Goal: Communication & Community: Answer question/provide support

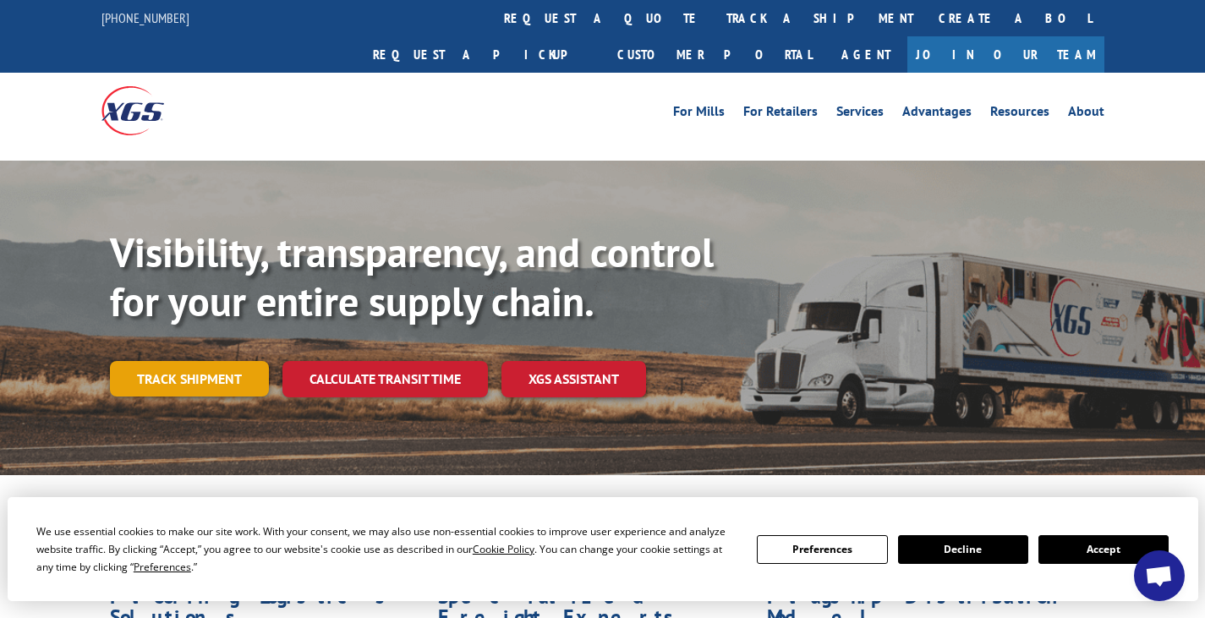
click at [199, 361] on link "Track shipment" at bounding box center [189, 379] width 159 height 36
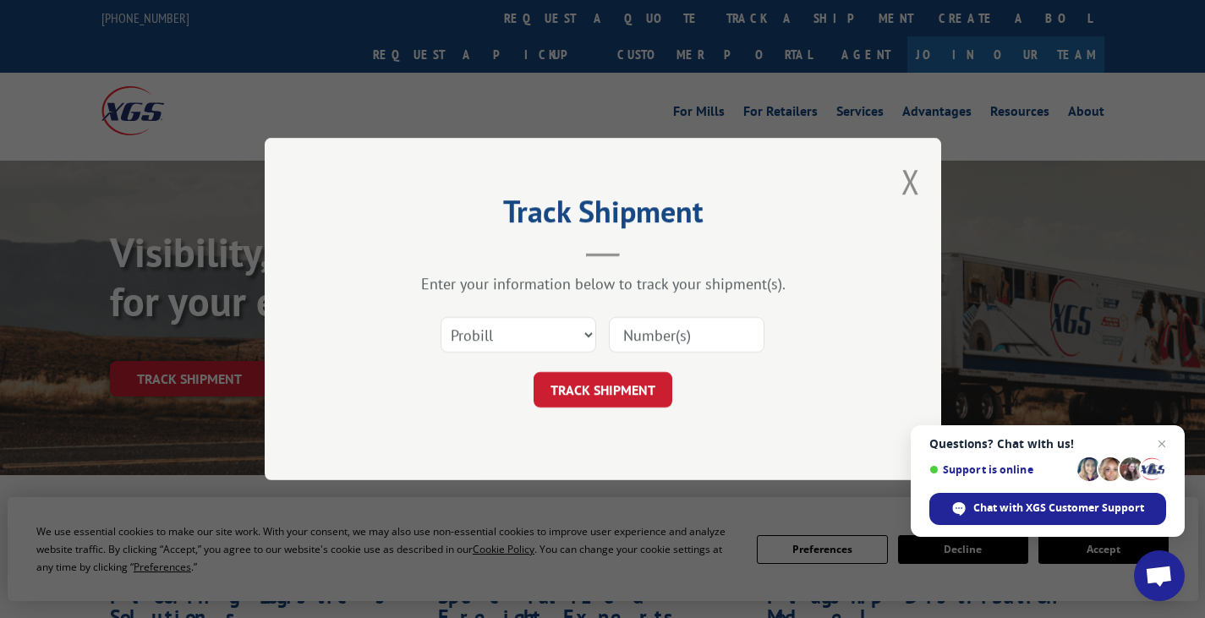
click at [688, 334] on input at bounding box center [687, 335] width 156 height 36
click at [582, 331] on select "Select category... Probill BOL PO" at bounding box center [518, 335] width 156 height 36
click at [693, 334] on input at bounding box center [687, 335] width 156 height 36
paste input "17258868"
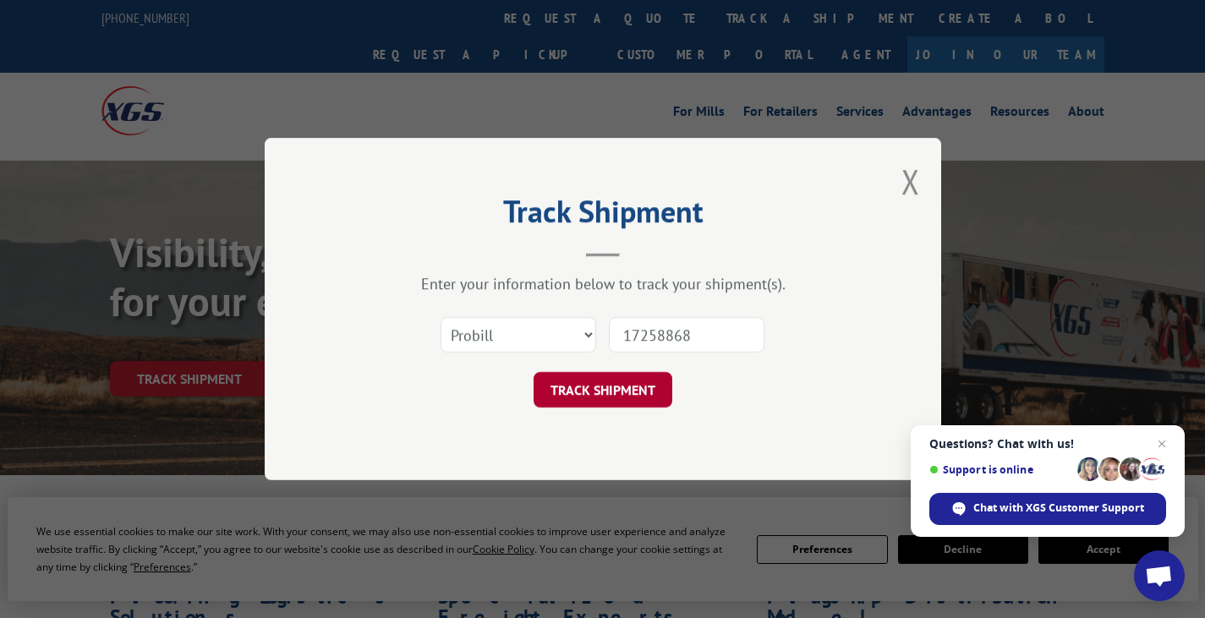
type input "17258868"
click at [604, 390] on button "TRACK SHIPMENT" at bounding box center [602, 390] width 139 height 36
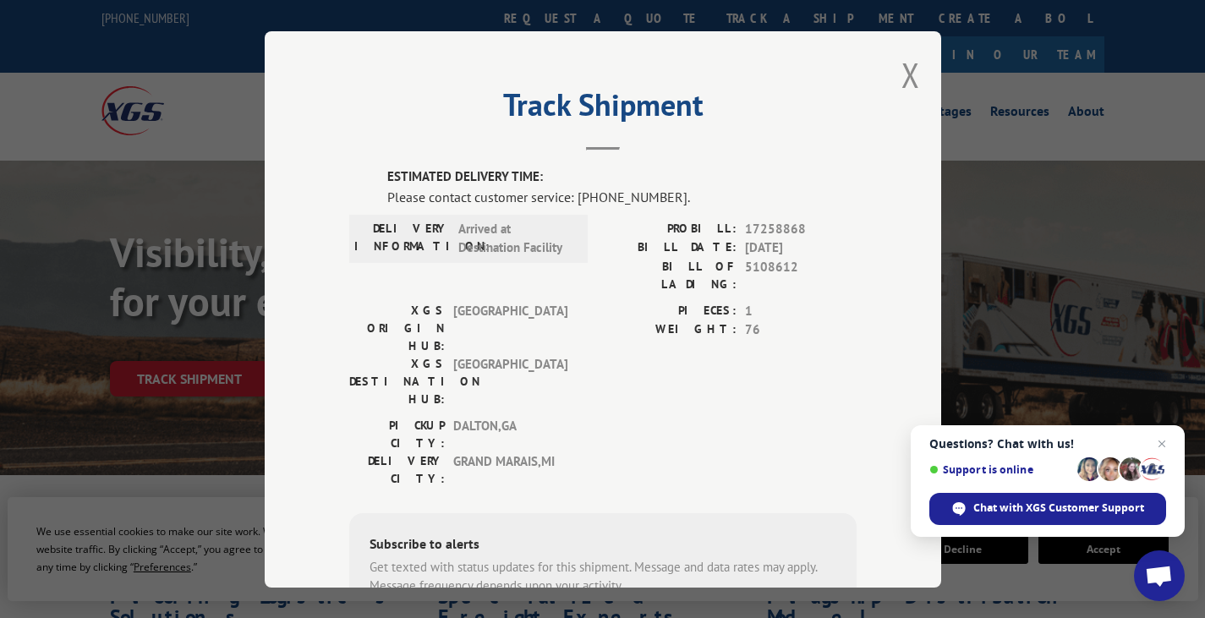
scroll to position [169, 0]
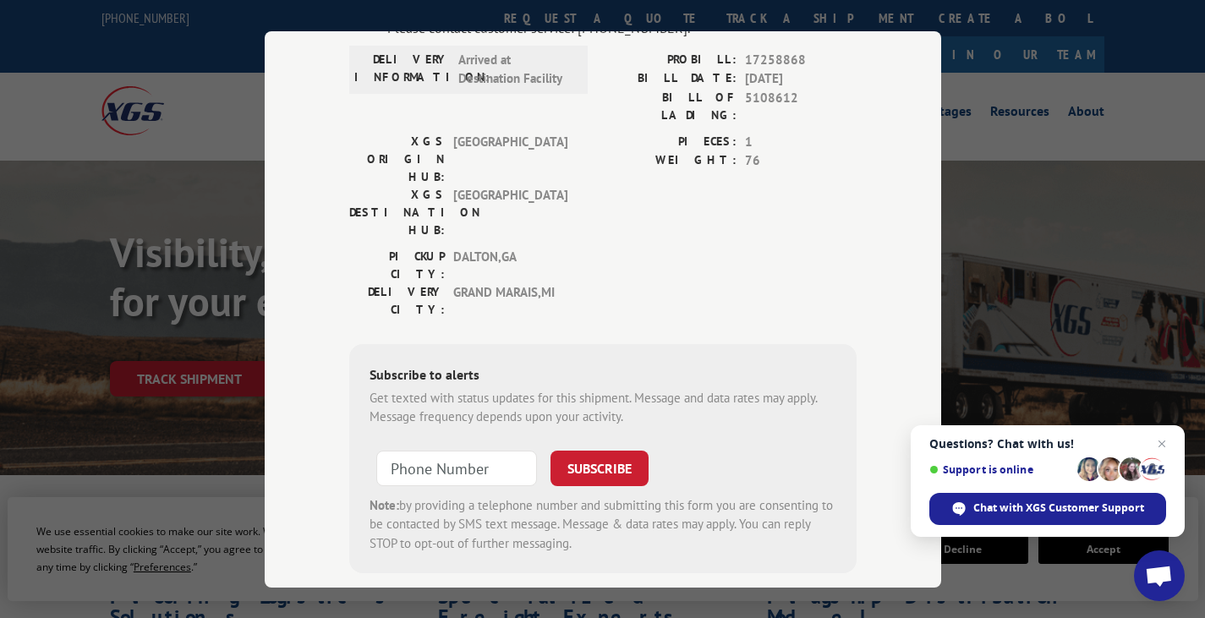
type input "+1 (___) ___-____"
click at [462, 450] on input "+1 (___) ___-____" at bounding box center [456, 468] width 161 height 36
paste input "616) 318-1290"
type input "[PHONE_NUMBER]"
click at [609, 450] on button "SUBSCRIBE" at bounding box center [599, 468] width 98 height 36
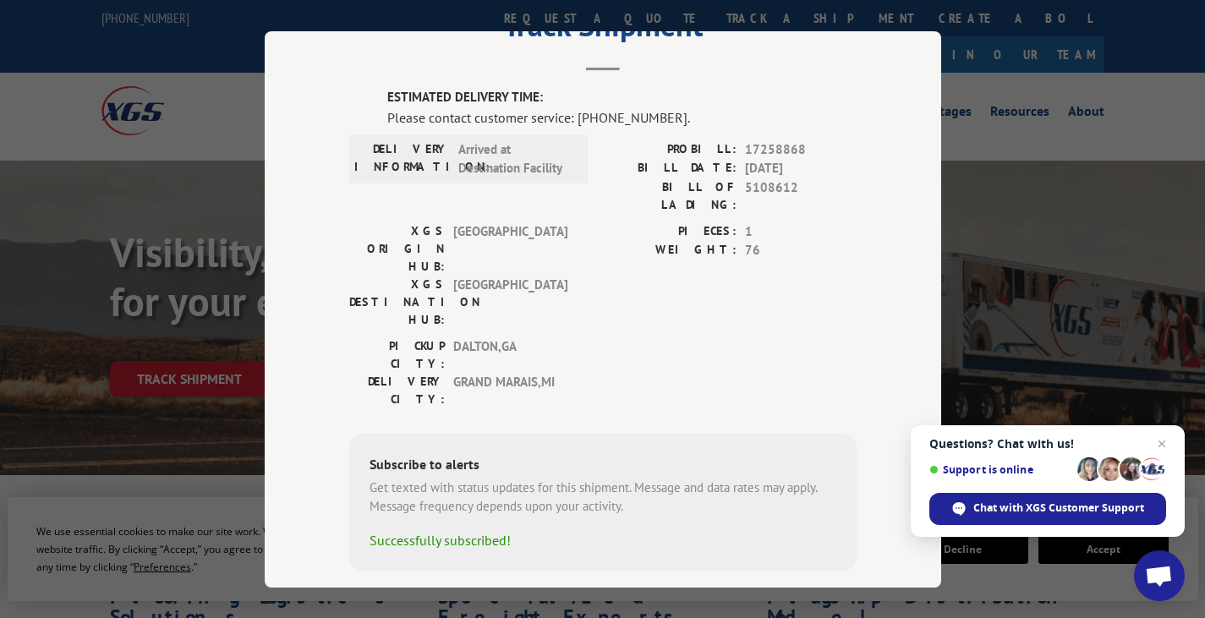
scroll to position [0, 0]
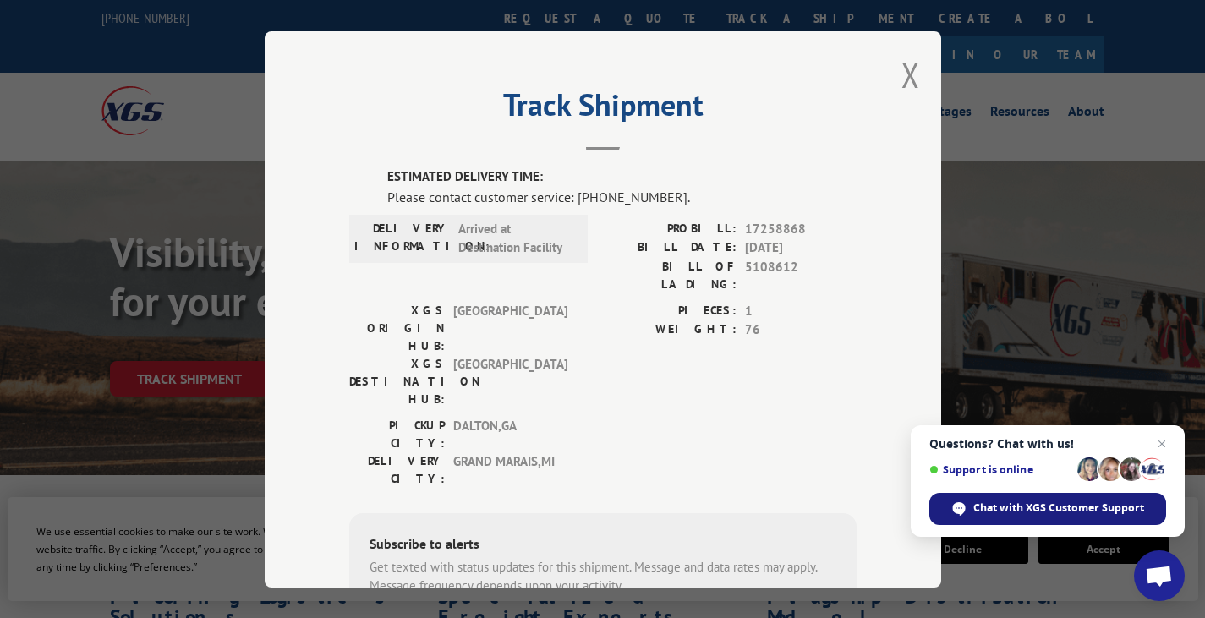
click at [1048, 513] on span "Chat with XGS Customer Support" at bounding box center [1058, 507] width 171 height 15
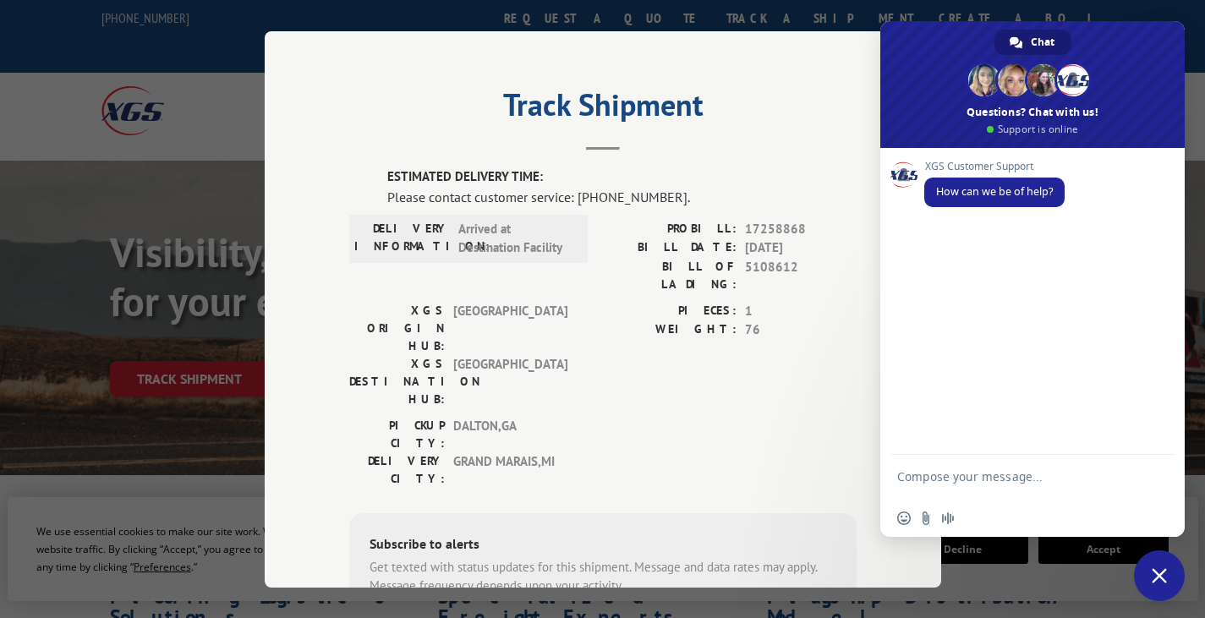
click at [969, 477] on textarea "Compose your message..." at bounding box center [1013, 484] width 233 height 30
type textarea "Hello"
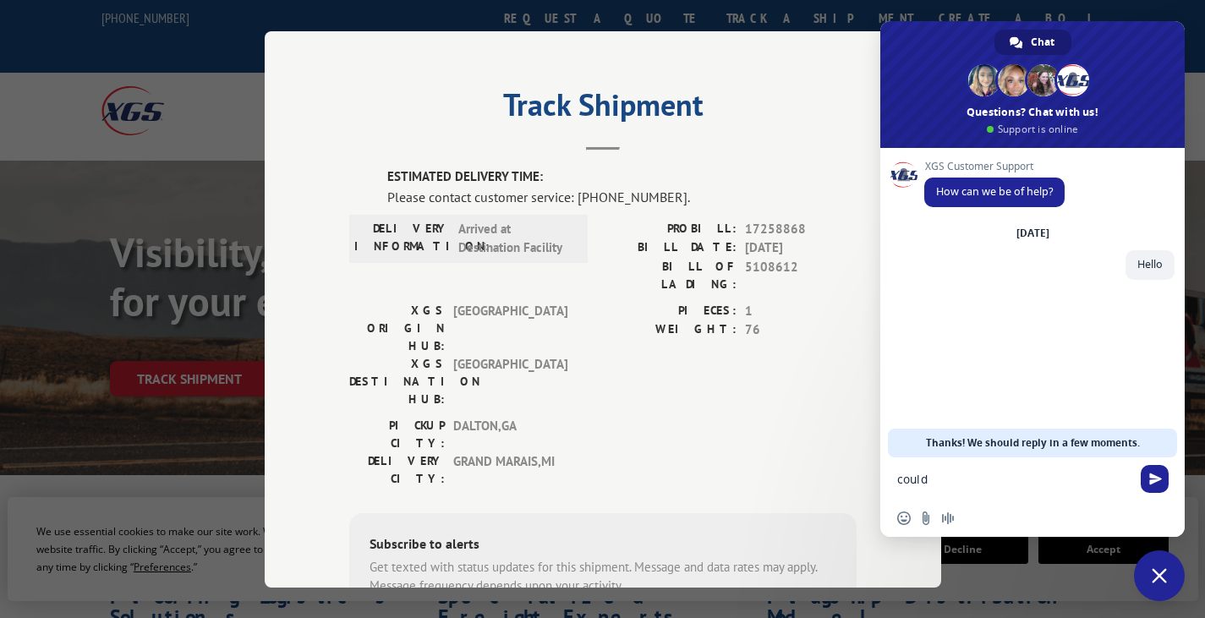
click at [954, 483] on textarea "could" at bounding box center [1013, 479] width 233 height 15
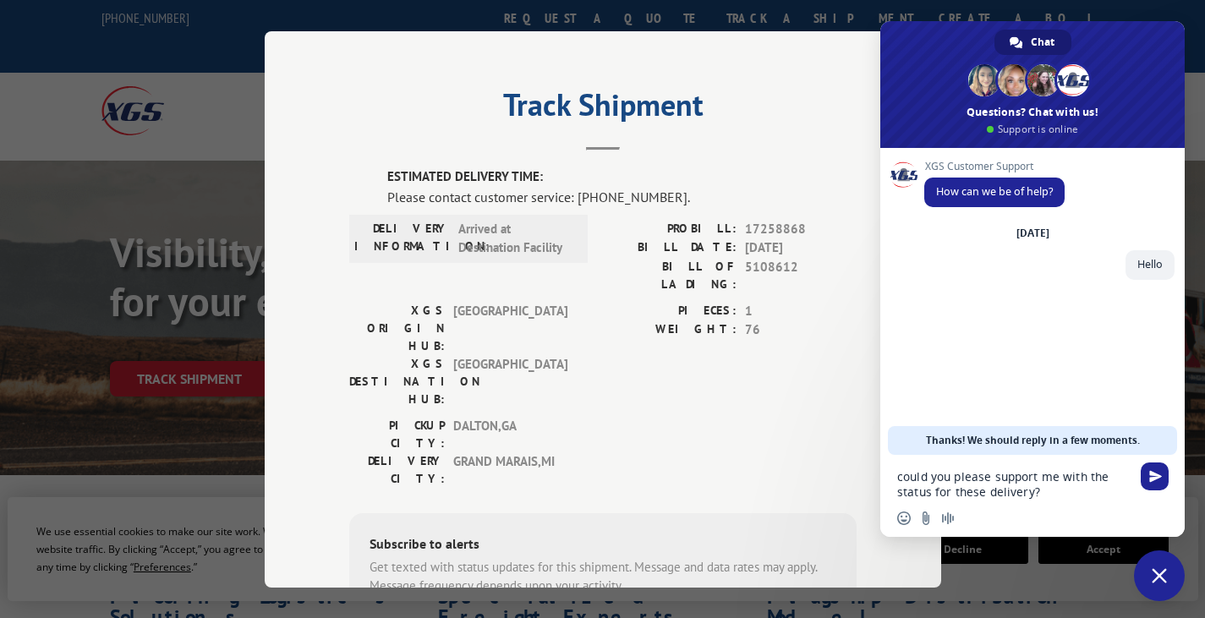
click at [1030, 491] on textarea "could you please support me with the status for these delivery?" at bounding box center [1013, 484] width 233 height 30
paste textarea "17258868"
type textarea "could you please support me with the status for these delivery 17258868?"
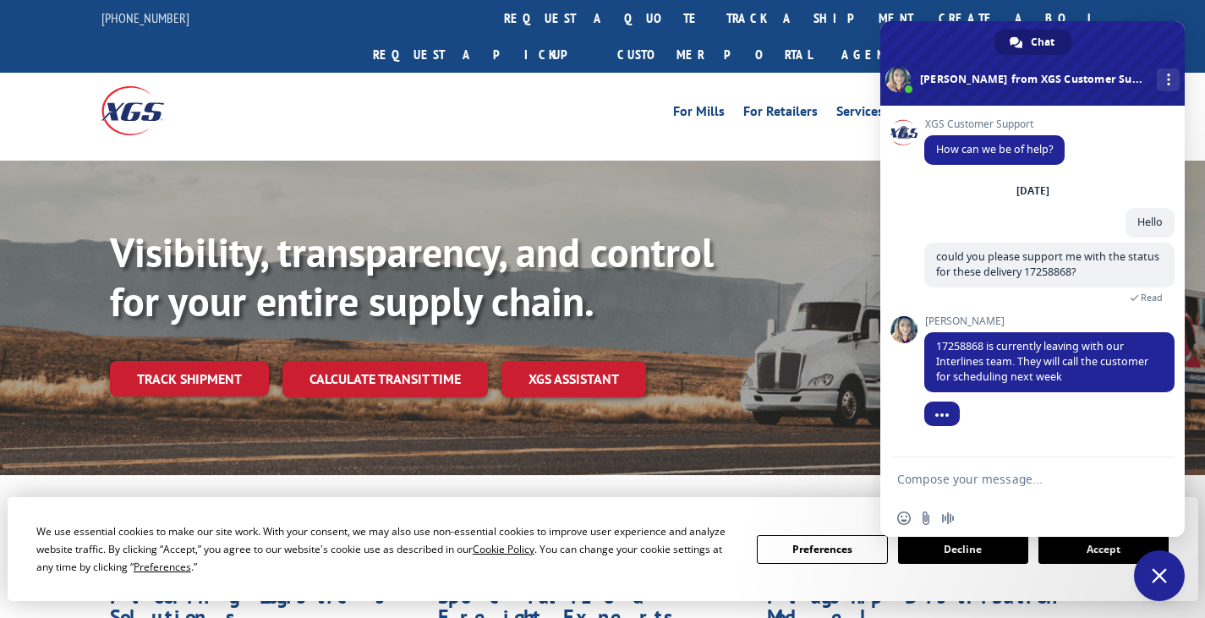
click at [988, 475] on textarea "Compose your message..." at bounding box center [1013, 479] width 233 height 15
type textarea "so [DATE] are going to call for deliver next week?"
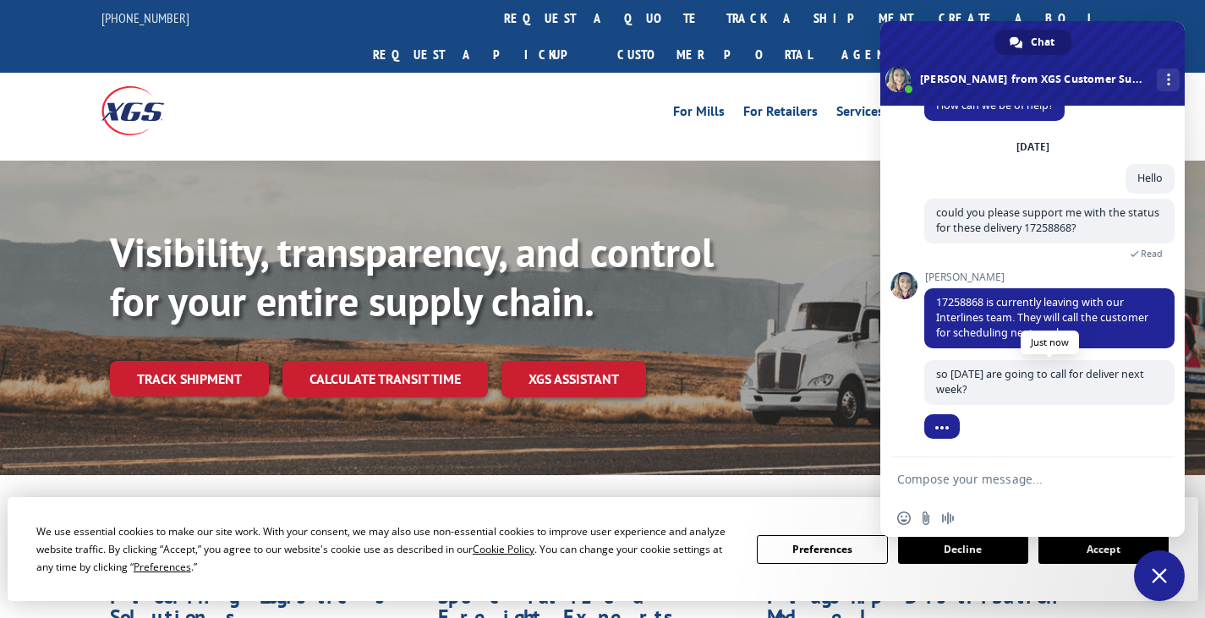
scroll to position [44, 0]
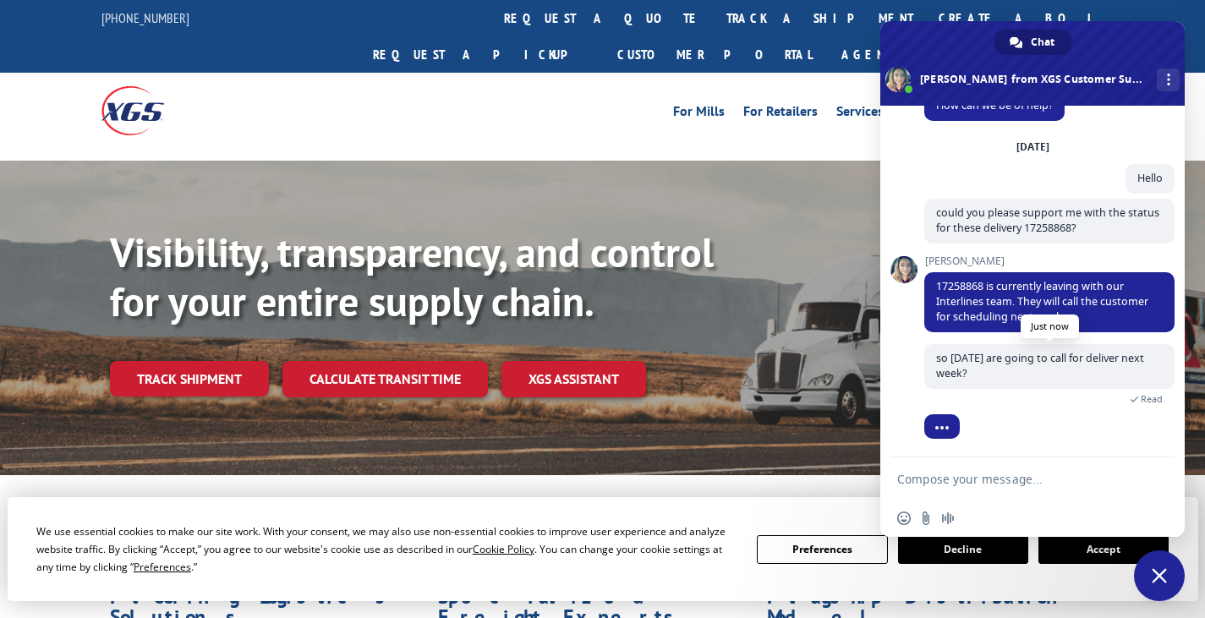
click at [1069, 359] on span "so [DATE] are going to call for deliver next week?" at bounding box center [1040, 366] width 208 height 30
click at [1066, 358] on span "so [DATE] are going to call for deliver next week?" at bounding box center [1040, 366] width 208 height 30
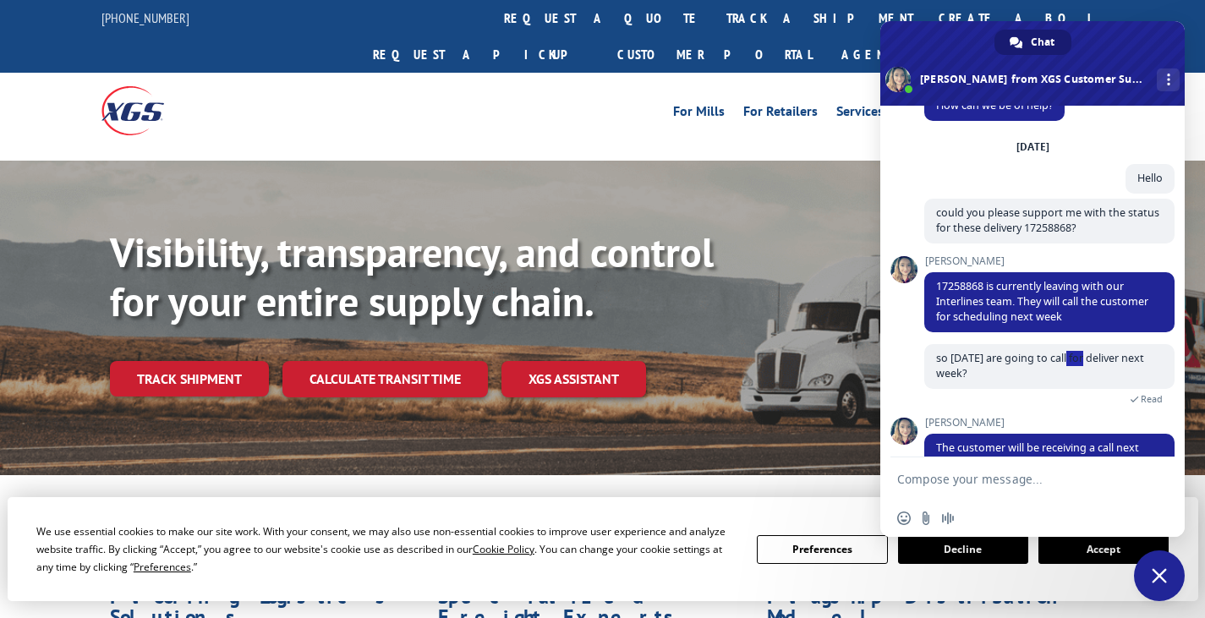
scroll to position [85, 0]
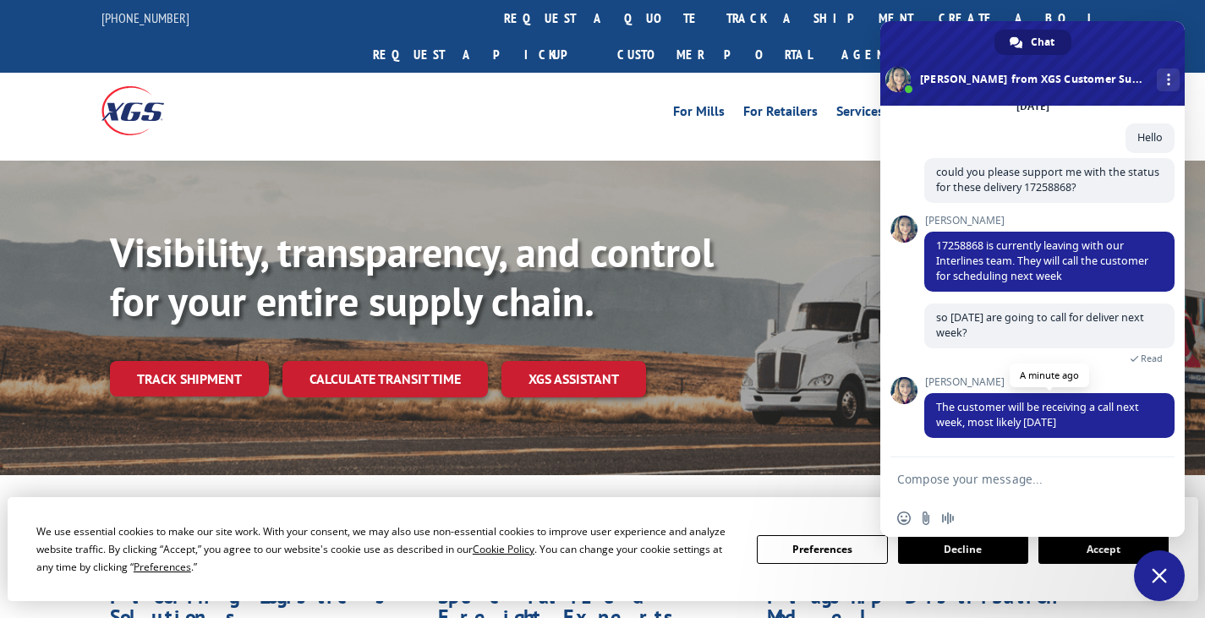
click at [1030, 412] on span "The customer will be receiving a call next week, most likely [DATE]" at bounding box center [1037, 415] width 203 height 30
click at [1003, 473] on textarea "Compose your message..." at bounding box center [1013, 479] width 233 height 15
type textarea "thank you so much"
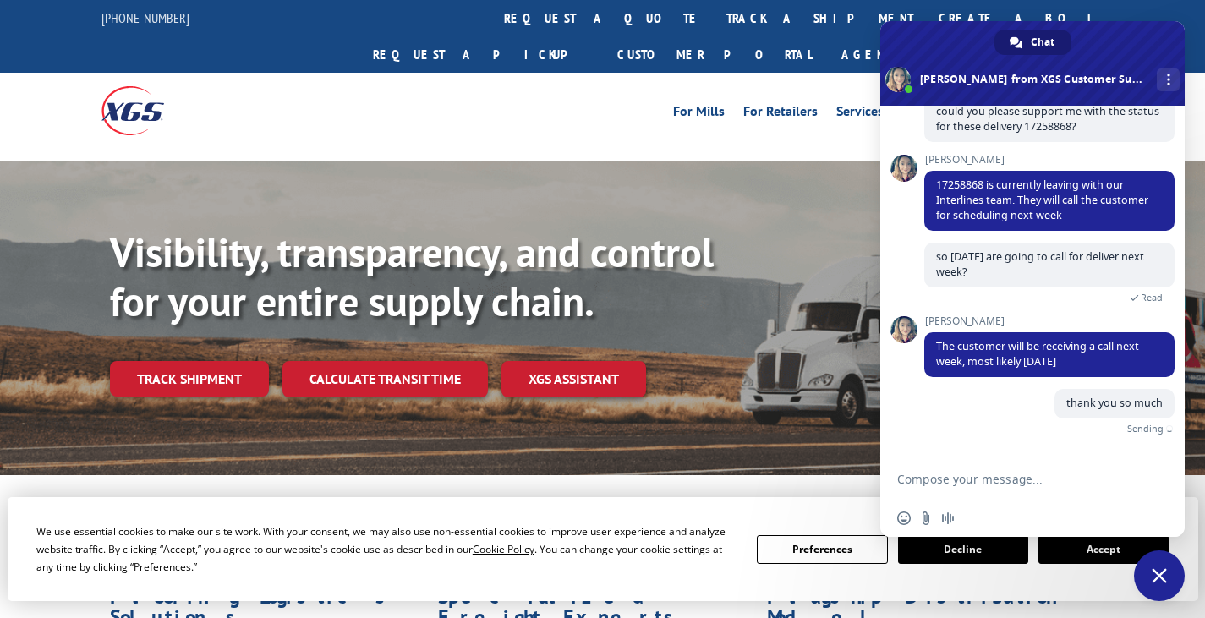
scroll to position [126, 0]
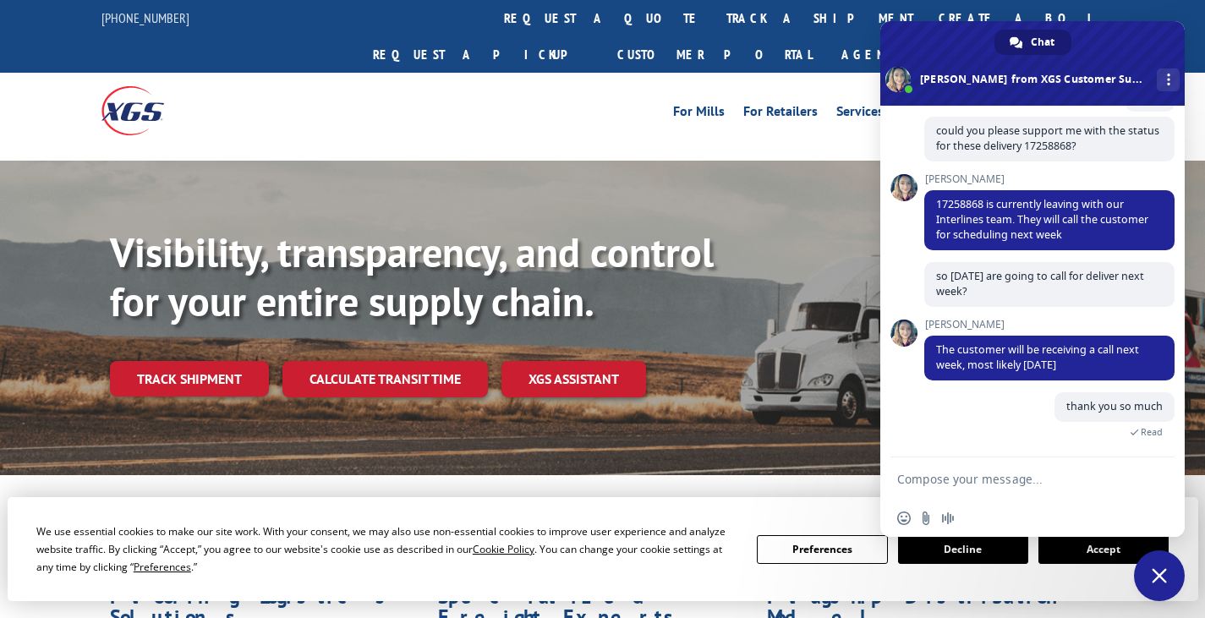
click at [1024, 477] on textarea "Compose your message..." at bounding box center [1013, 479] width 233 height 15
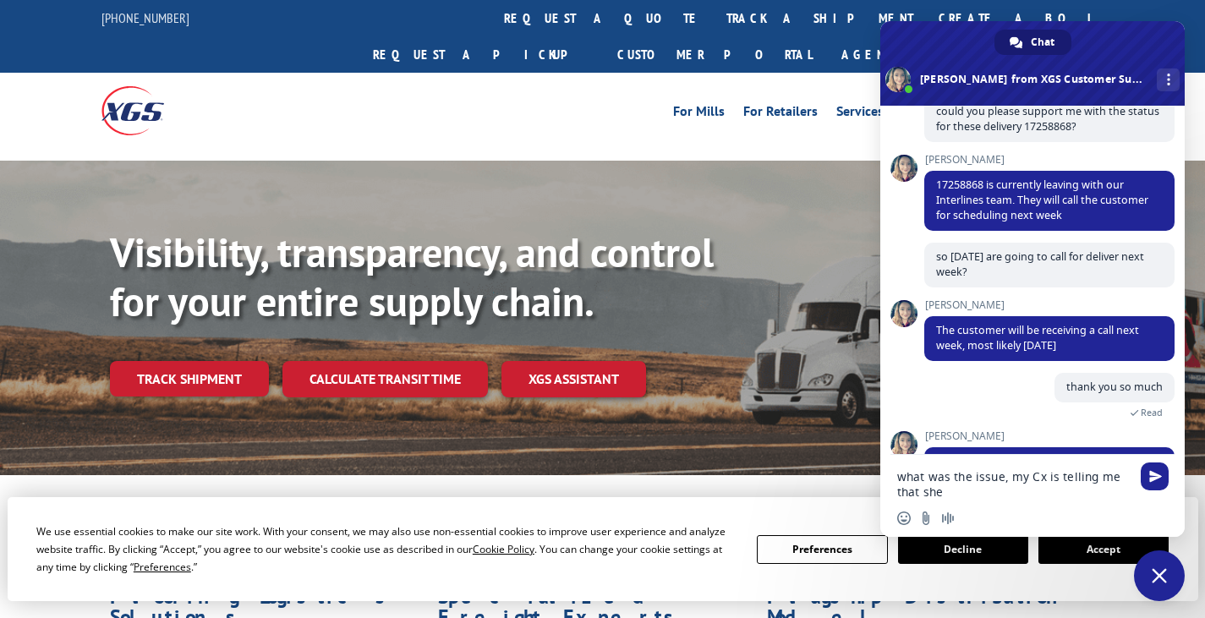
drag, startPoint x: 1010, startPoint y: 475, endPoint x: 1078, endPoint y: 494, distance: 70.4
click at [1078, 494] on textarea "what was the issue, my Cx is telling me that she" at bounding box center [1013, 484] width 233 height 30
type textarea "what was the issue, the delay?"
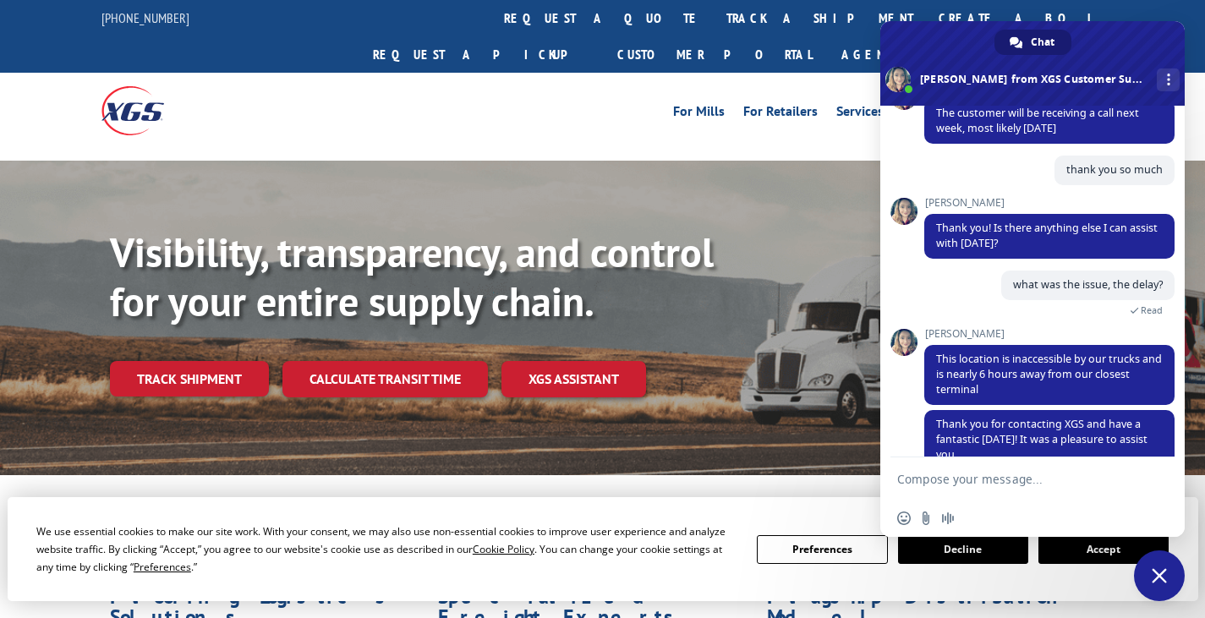
scroll to position [440, 0]
